Goal: Information Seeking & Learning: Learn about a topic

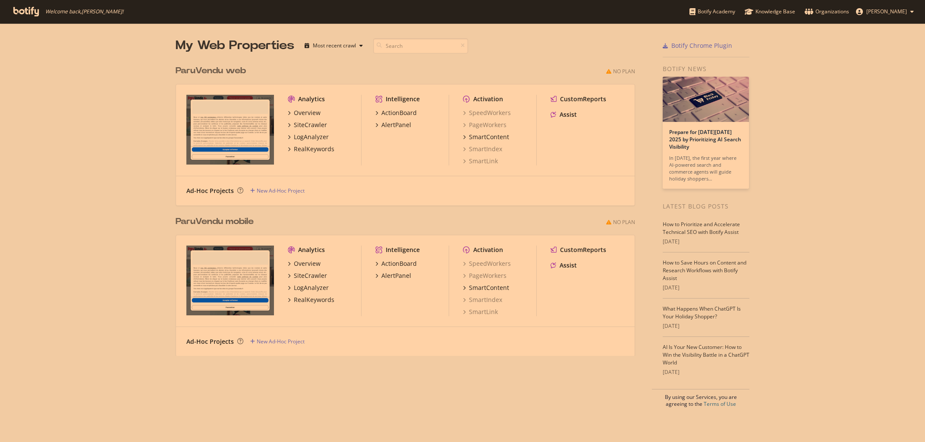
scroll to position [442, 925]
click at [304, 289] on div "LogAnalyzer" at bounding box center [311, 288] width 35 height 9
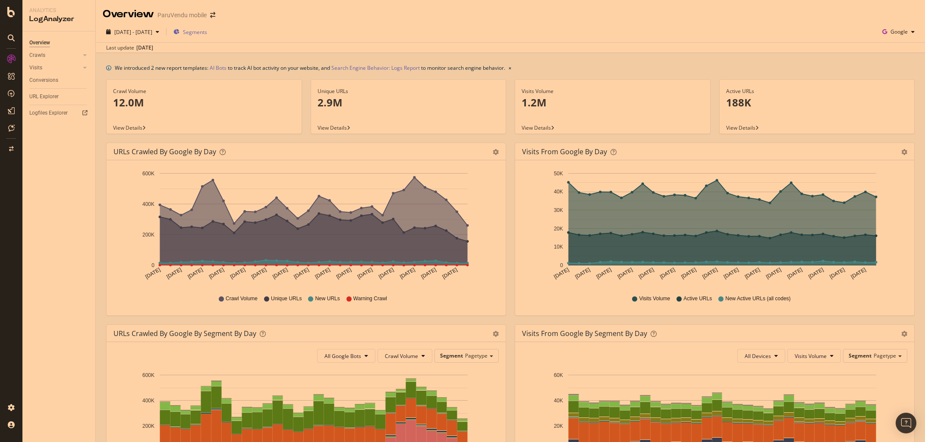
click at [207, 32] on span "Segments" at bounding box center [195, 31] width 24 height 7
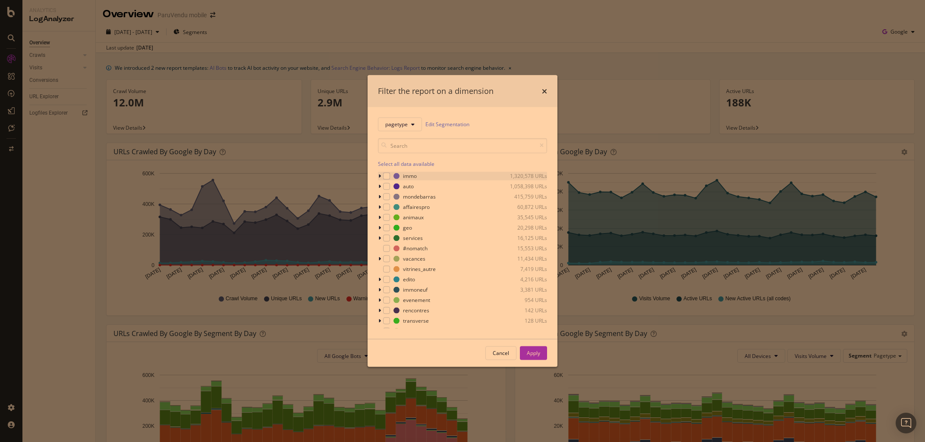
click at [380, 177] on icon "modal" at bounding box center [379, 175] width 3 height 5
click at [385, 269] on icon "modal" at bounding box center [384, 270] width 3 height 5
click at [397, 291] on div "modal" at bounding box center [396, 291] width 7 height 7
click at [535, 356] on div "Apply" at bounding box center [533, 353] width 13 height 7
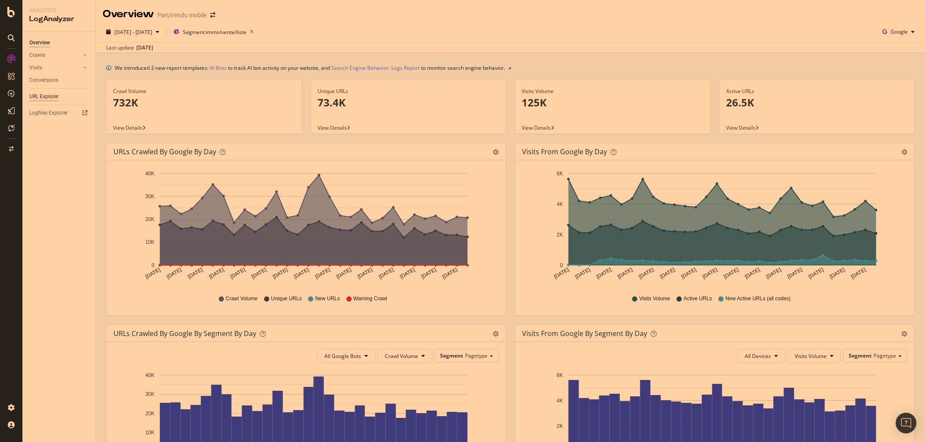
click at [49, 99] on div "URL Explorer" at bounding box center [43, 96] width 29 height 9
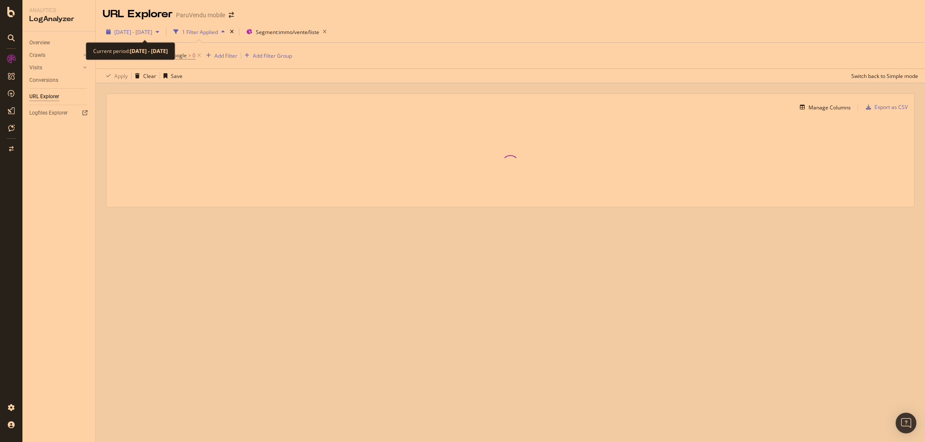
click at [151, 34] on span "2025 Aug. 31st - Sep. 29th" at bounding box center [133, 31] width 38 height 7
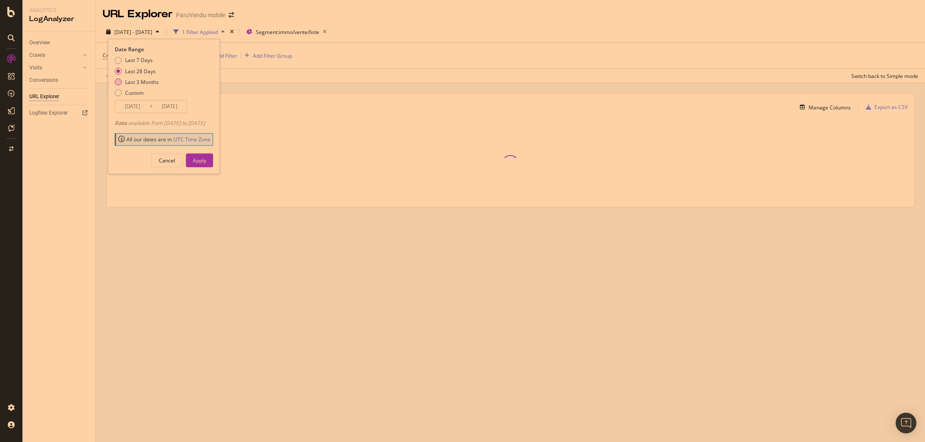
click at [119, 83] on div "Last 3 Months" at bounding box center [118, 81] width 7 height 7
type input "2025/06/30"
click at [206, 162] on div "Apply" at bounding box center [199, 160] width 13 height 7
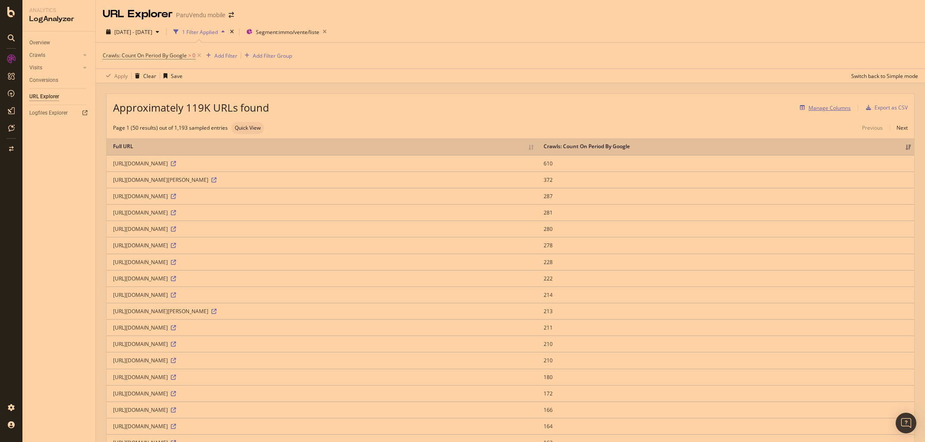
click at [834, 108] on div "Manage Columns" at bounding box center [829, 107] width 42 height 7
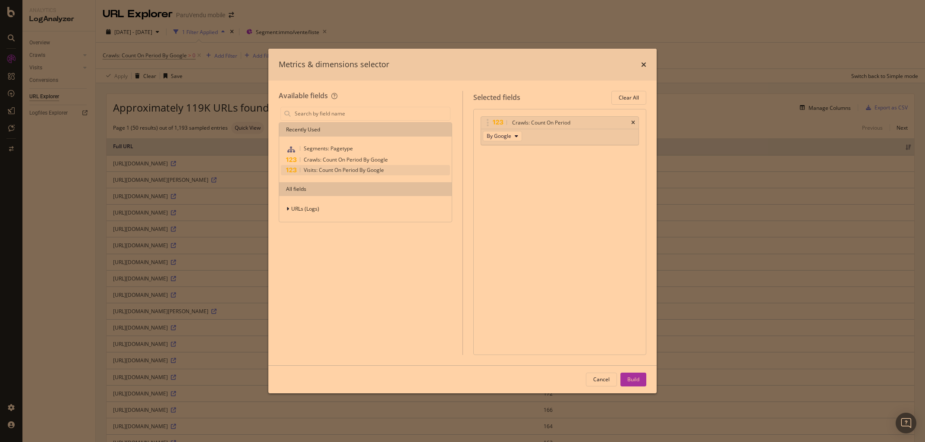
click at [340, 170] on span "Visits: Count On Period By Google" at bounding box center [344, 169] width 80 height 7
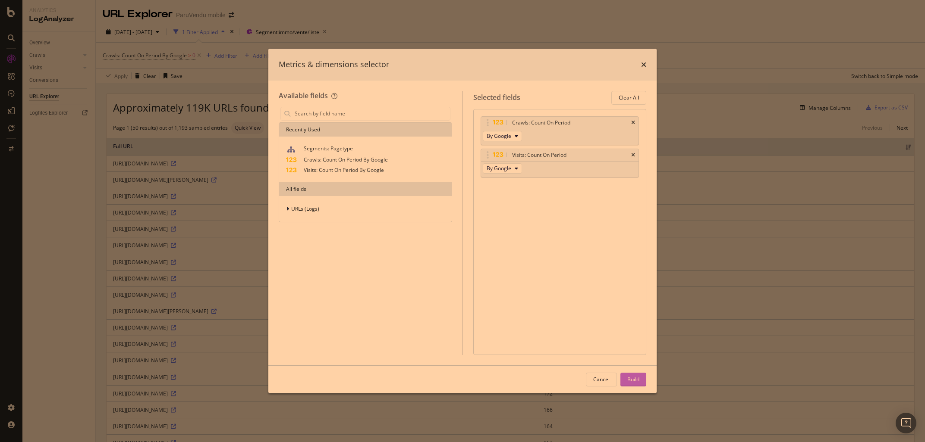
click at [635, 377] on div "Build" at bounding box center [633, 379] width 12 height 7
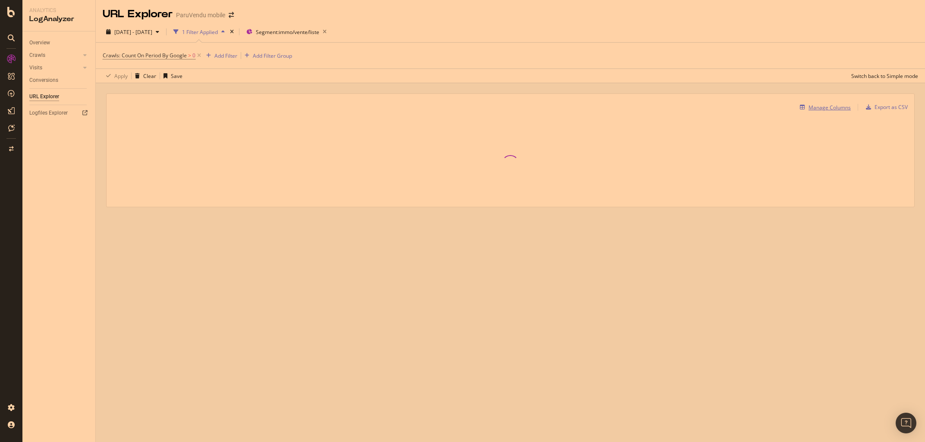
click at [819, 107] on div "Manage Columns" at bounding box center [829, 107] width 42 height 7
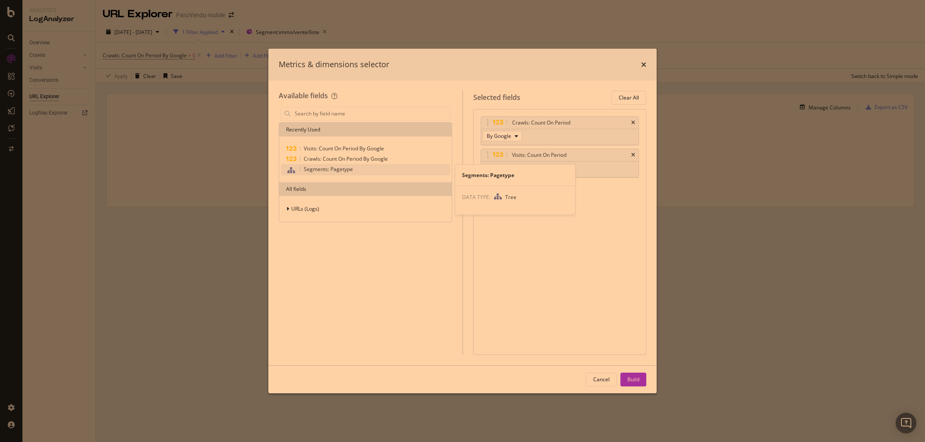
click at [329, 165] on div "Segments: Pagetype" at bounding box center [365, 169] width 169 height 11
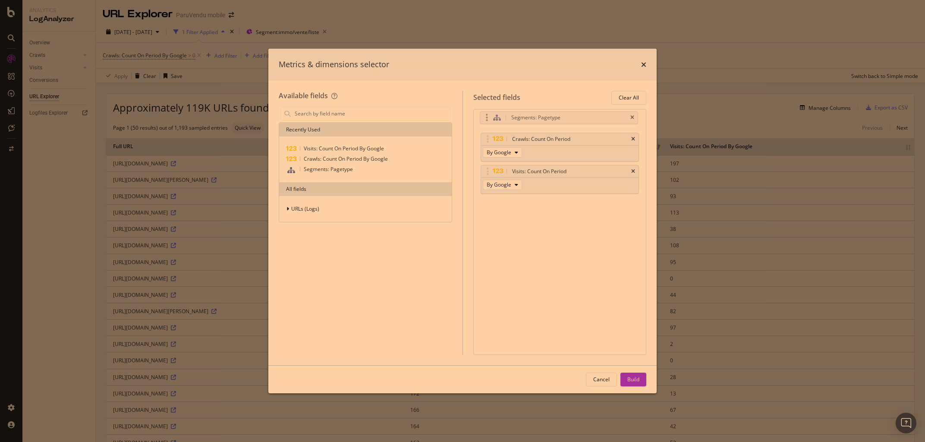
drag, startPoint x: 492, startPoint y: 188, endPoint x: 491, endPoint y: 119, distance: 69.9
click at [491, 119] on body "Analytics LogAnalyzer Overview Crawls Daily Distribution Segments Distribution …" at bounding box center [462, 221] width 925 height 442
click at [636, 379] on div "Build" at bounding box center [633, 379] width 12 height 7
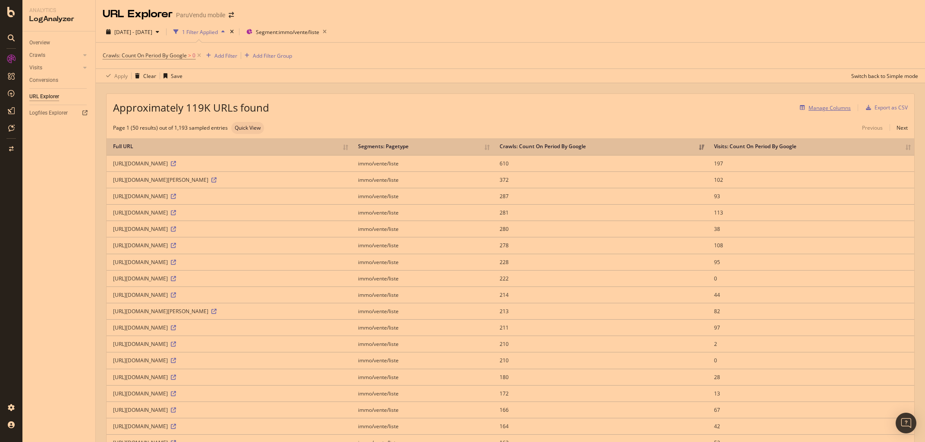
click at [816, 104] on div "Manage Columns" at bounding box center [829, 107] width 42 height 7
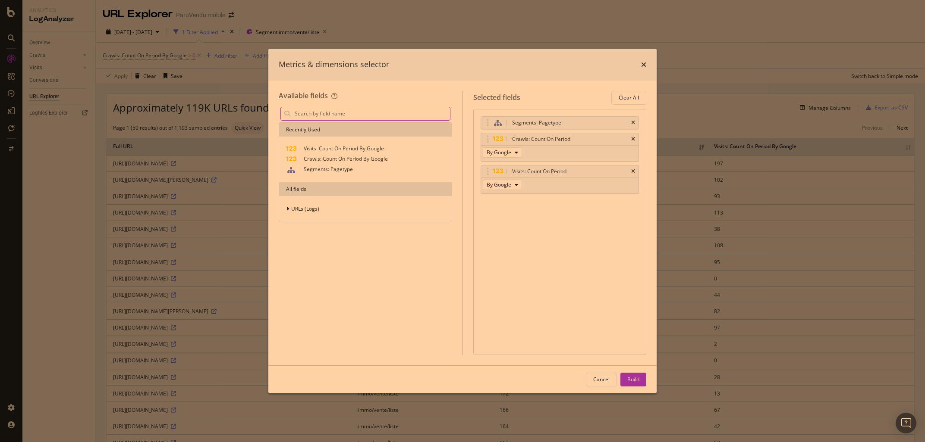
click at [295, 111] on input "modal" at bounding box center [372, 113] width 156 height 13
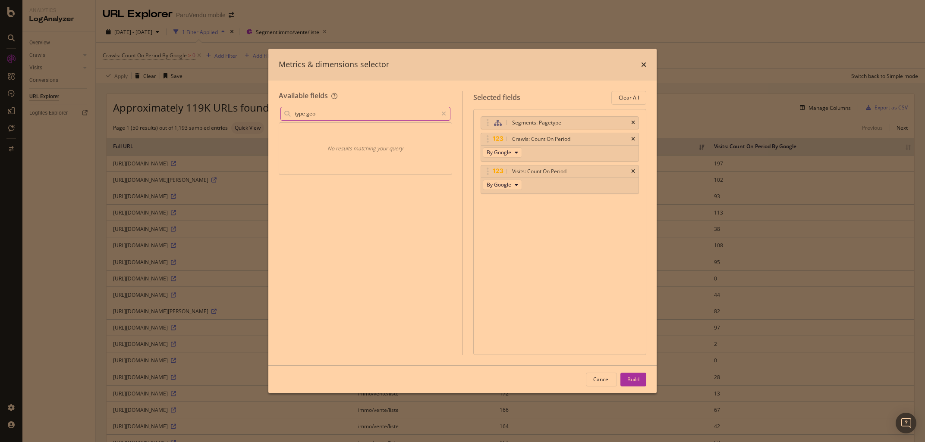
click at [304, 113] on input "type geo" at bounding box center [366, 113] width 144 height 13
click at [306, 113] on input "type geo" at bounding box center [366, 113] width 144 height 13
type input "typegeo"
click at [445, 111] on icon "modal" at bounding box center [443, 114] width 5 height 6
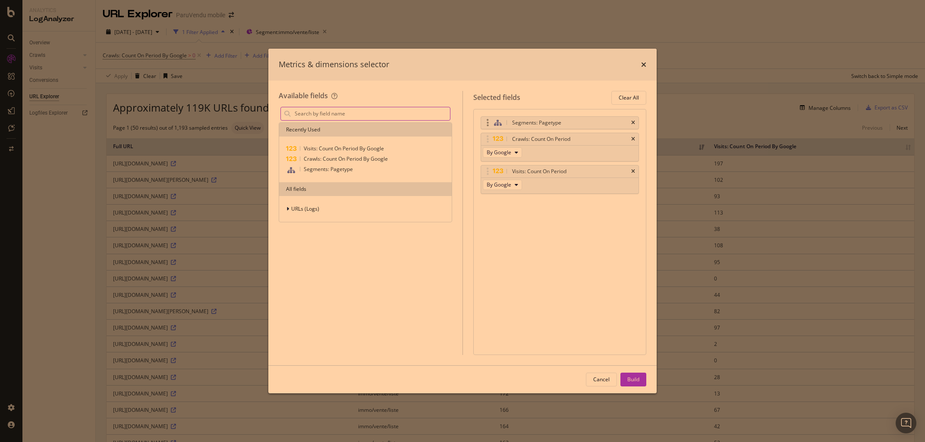
click at [629, 121] on div "Segments: Pagetype" at bounding box center [560, 123] width 158 height 12
click at [632, 122] on icon "times" at bounding box center [633, 122] width 4 height 5
click at [629, 374] on div "Build" at bounding box center [633, 379] width 12 height 13
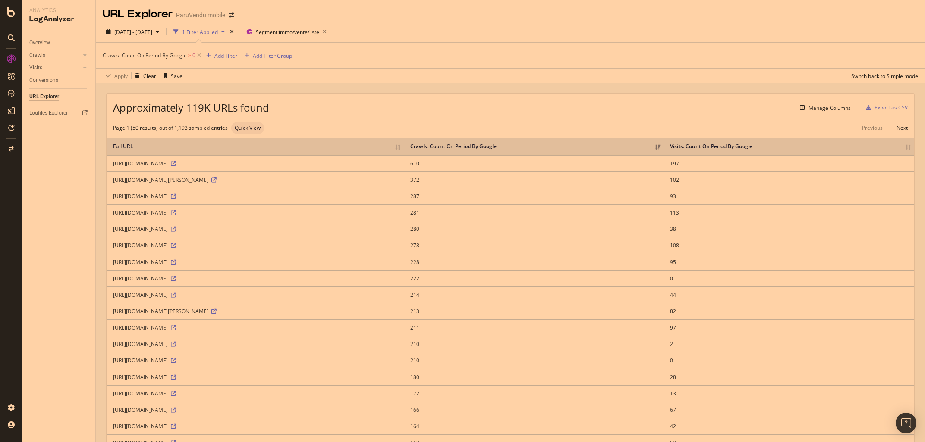
click at [882, 103] on div "Export as CSV" at bounding box center [884, 107] width 45 height 13
click at [308, 32] on span "Segment: immo/vente/liste" at bounding box center [287, 31] width 63 height 7
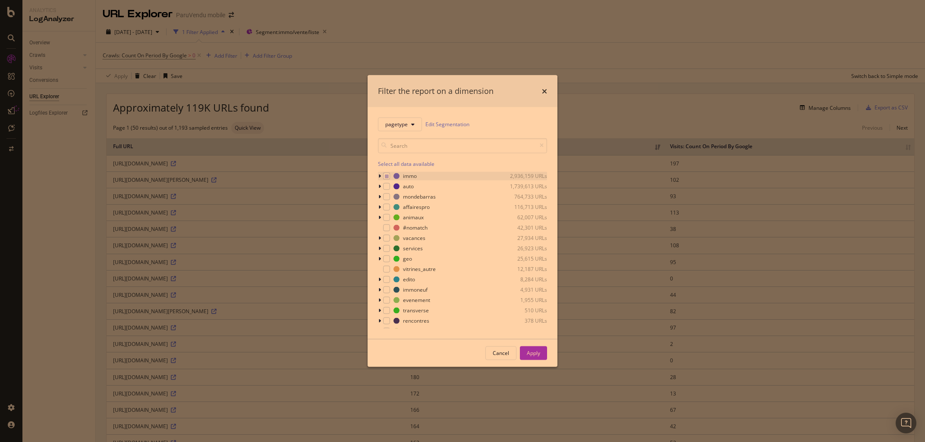
click at [380, 176] on icon "modal" at bounding box center [379, 175] width 3 height 5
click at [385, 310] on icon "modal" at bounding box center [384, 310] width 3 height 5
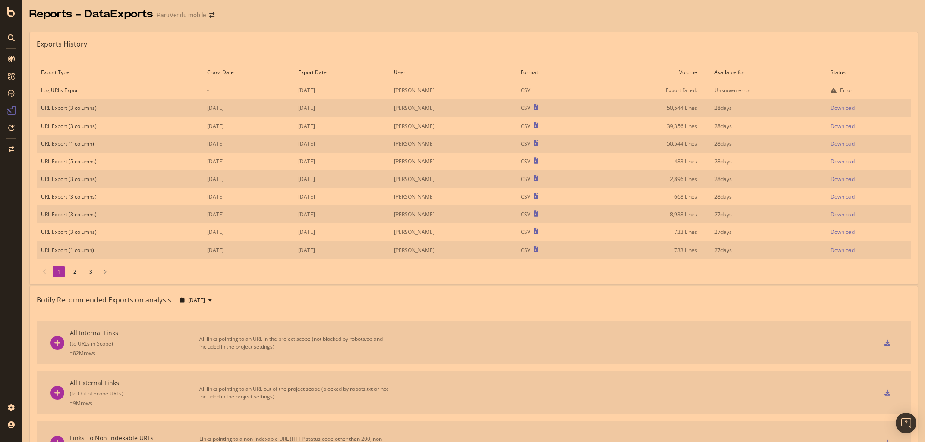
click at [744, 91] on td "Unknown error" at bounding box center [768, 91] width 116 height 18
click at [41, 80] on div "Overview" at bounding box center [44, 79] width 25 height 9
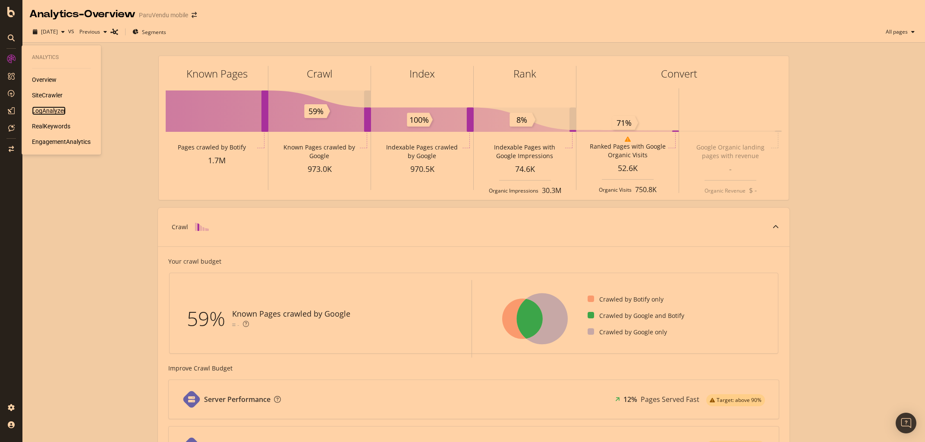
click at [43, 110] on div "LogAnalyzer" at bounding box center [49, 111] width 34 height 9
